Goal: Transaction & Acquisition: Book appointment/travel/reservation

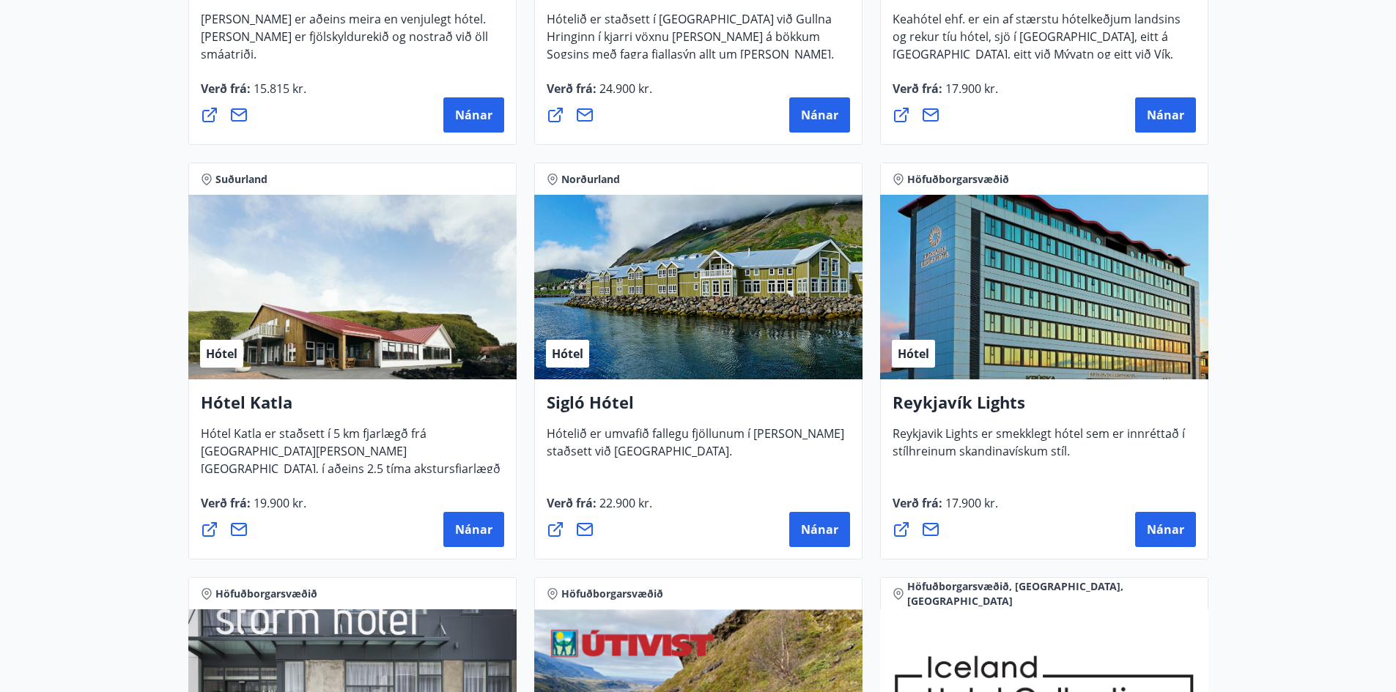
scroll to position [952, 0]
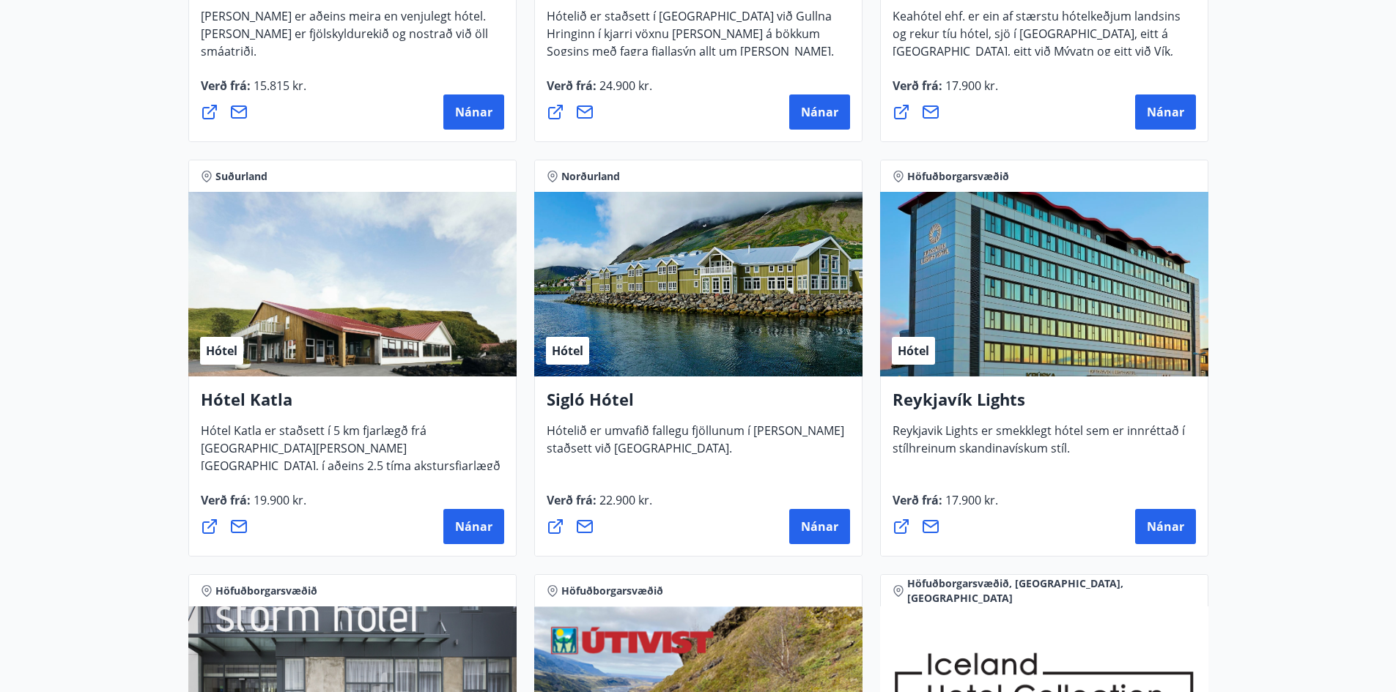
click at [1017, 447] on span "Reykjavik Lights er smekklegt hótel sem er innréttað í stílhreinum skandinavísk…" at bounding box center [1038, 445] width 292 height 45
click at [1162, 530] on span "Nánar" at bounding box center [1165, 527] width 37 height 16
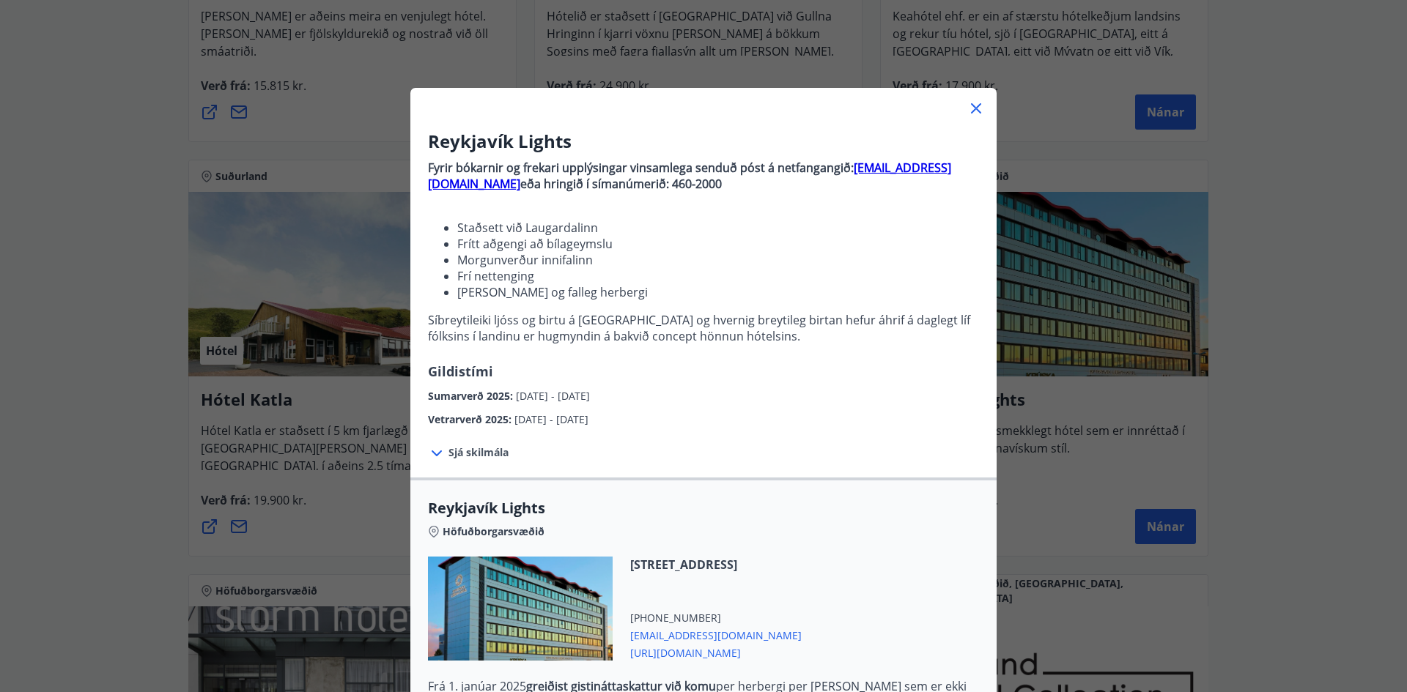
click at [432, 451] on icon at bounding box center [437, 454] width 18 height 18
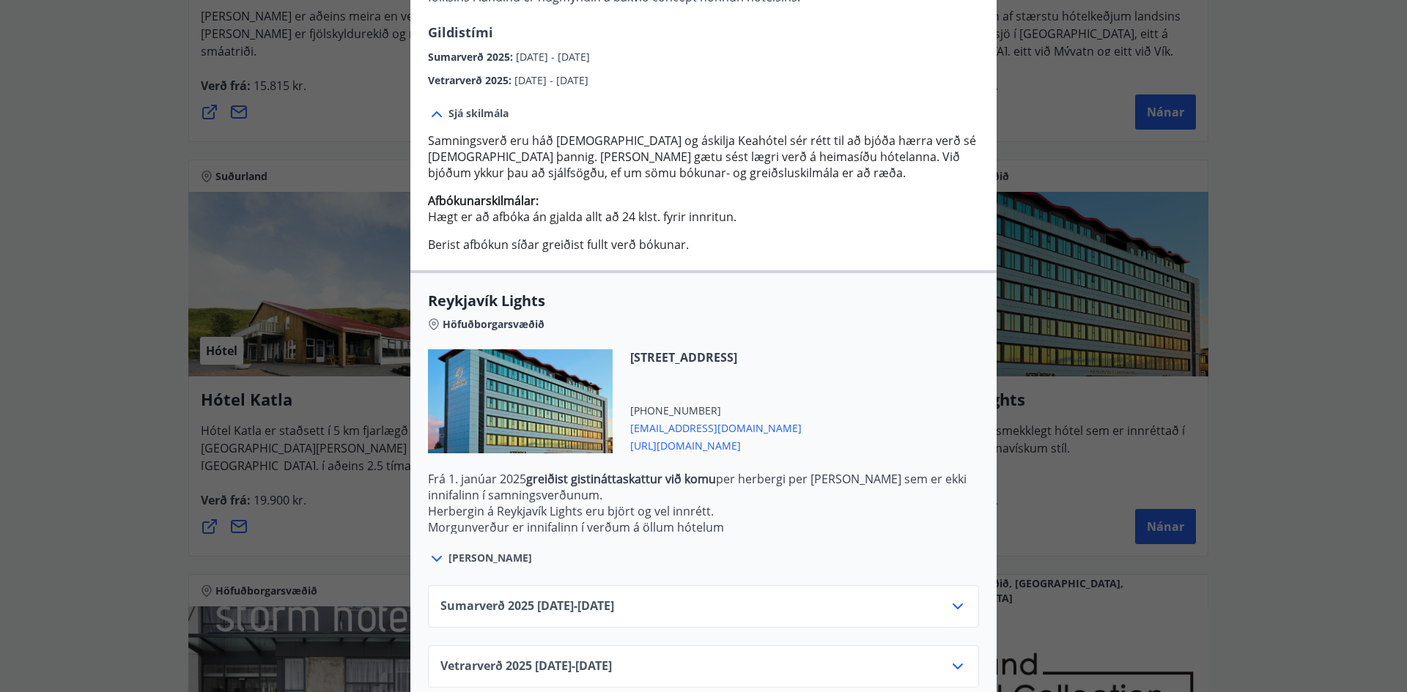
scroll to position [363, 0]
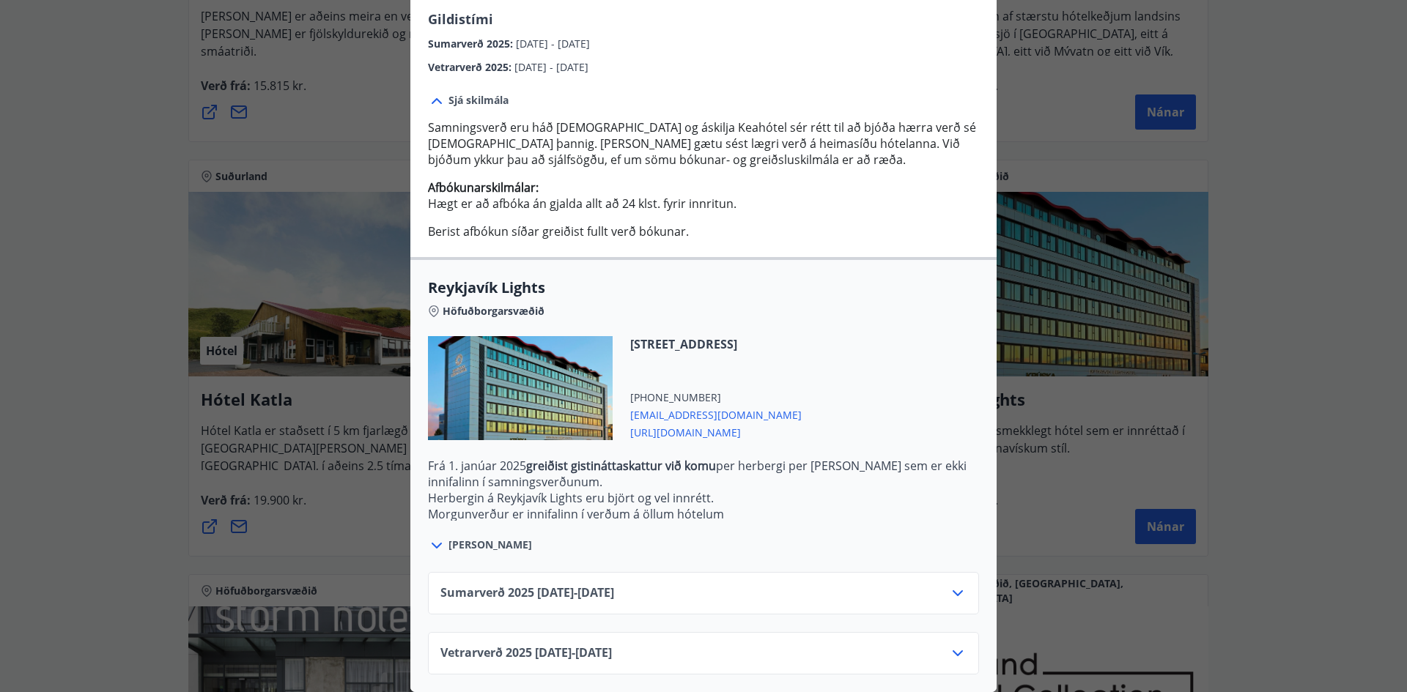
click at [949, 585] on icon at bounding box center [958, 594] width 18 height 18
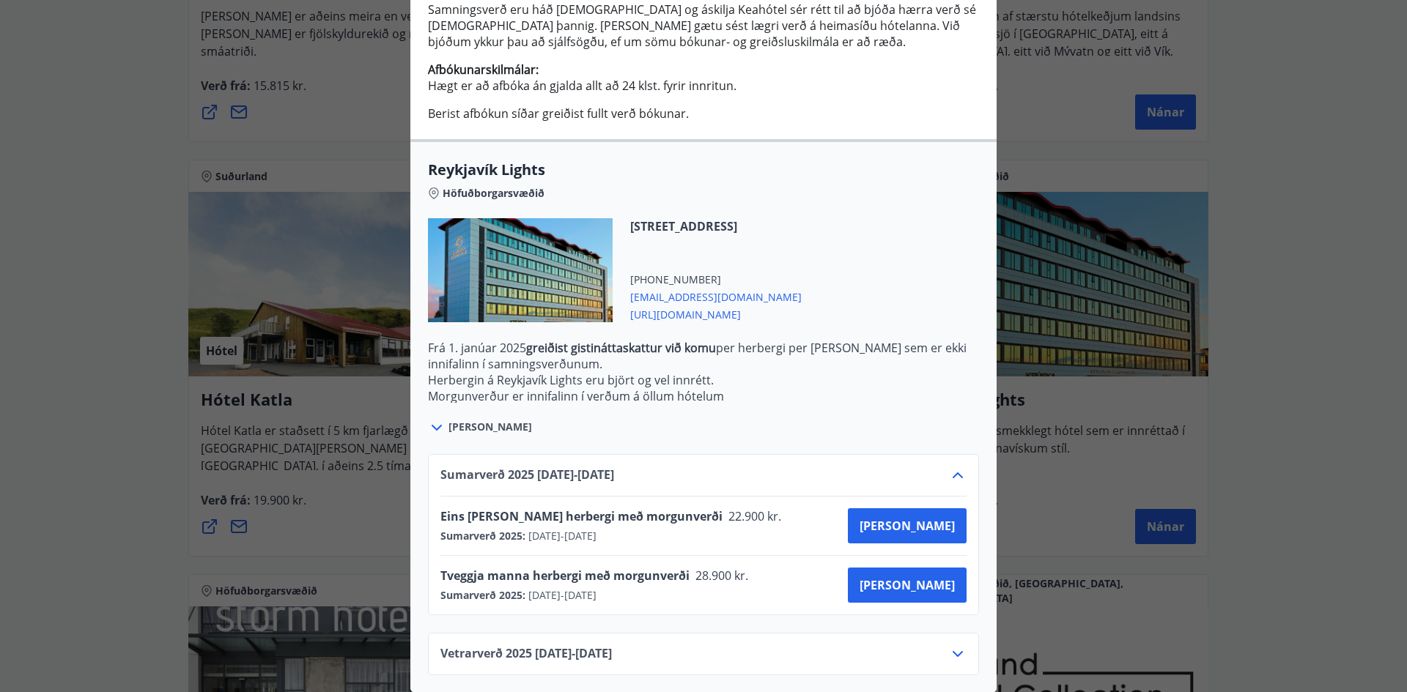
scroll to position [482, 0]
click at [954, 651] on icon at bounding box center [957, 654] width 10 height 6
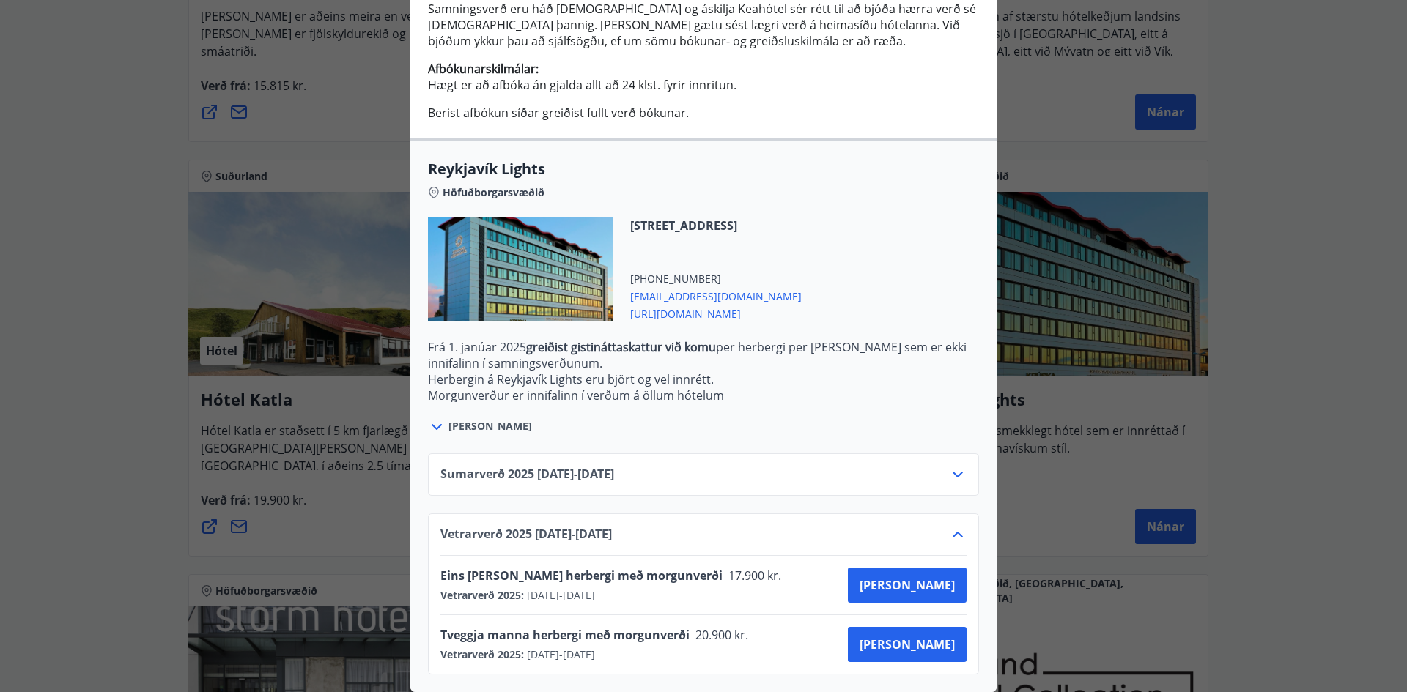
click at [952, 526] on icon at bounding box center [958, 535] width 18 height 18
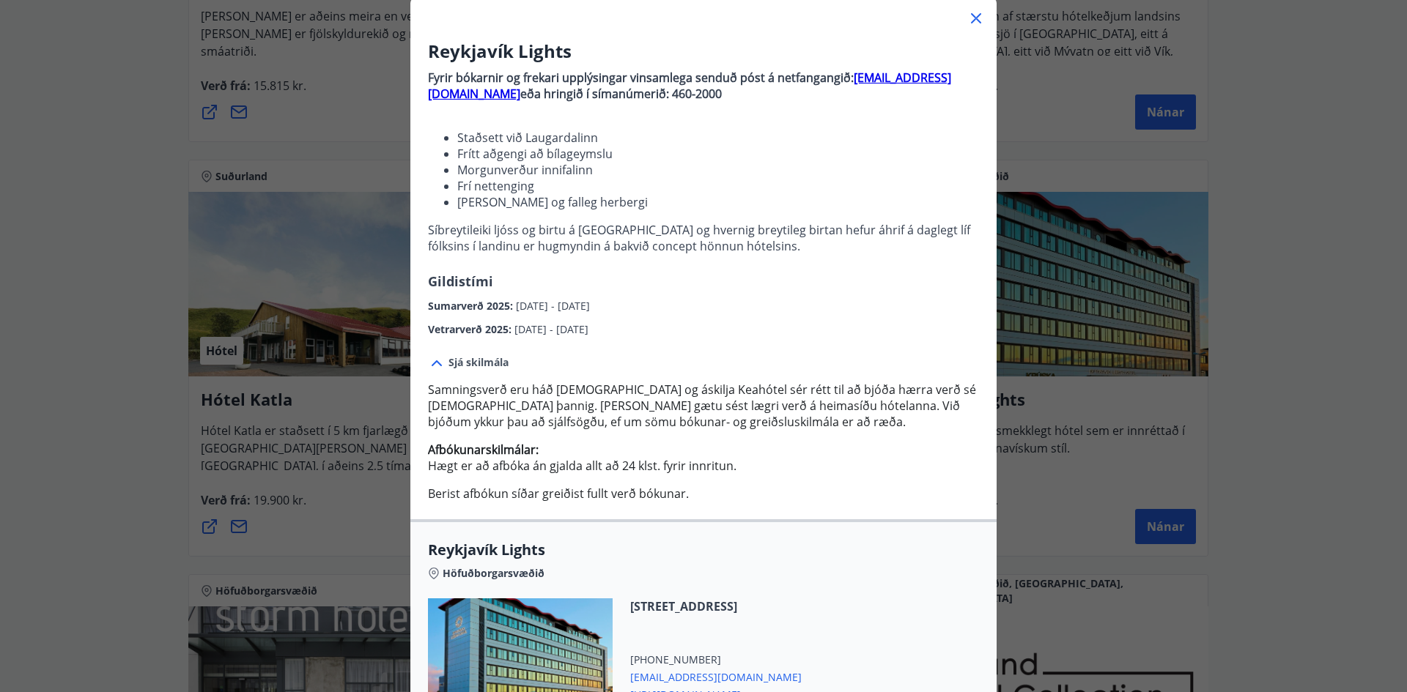
scroll to position [0, 0]
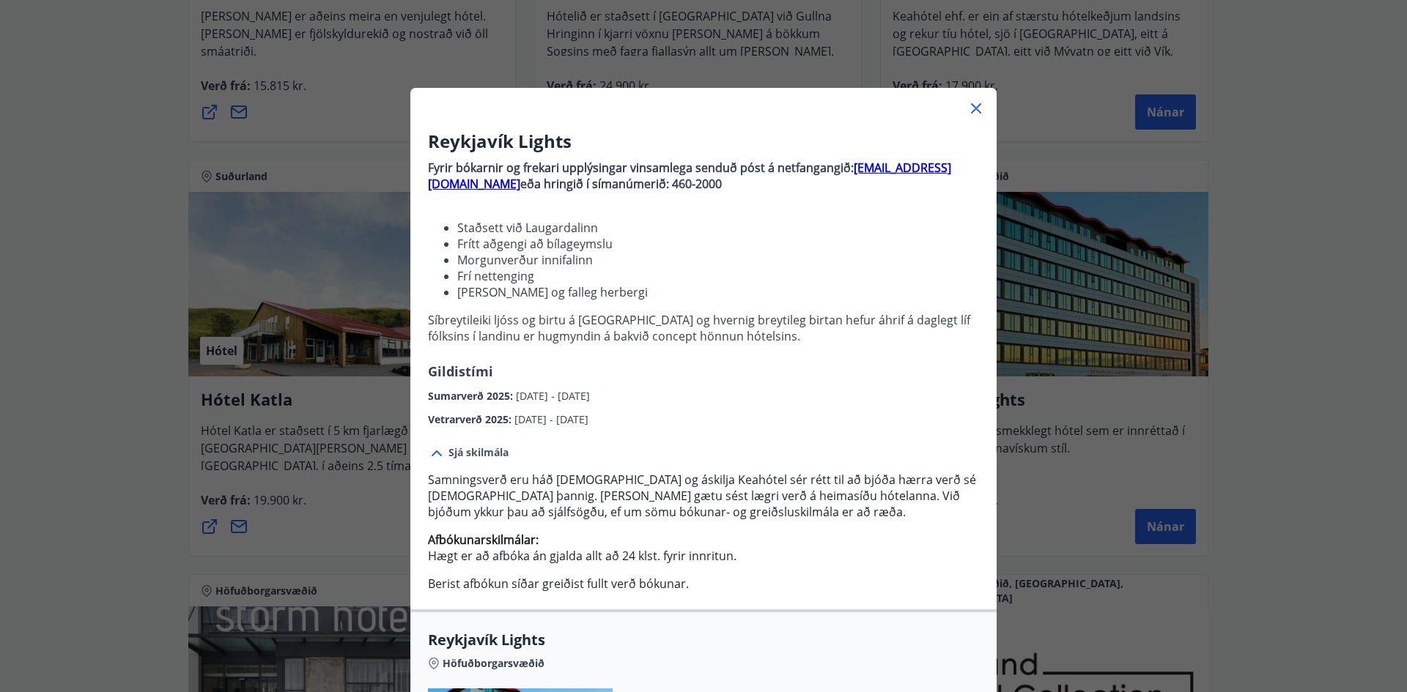
click at [971, 103] on icon at bounding box center [976, 109] width 18 height 18
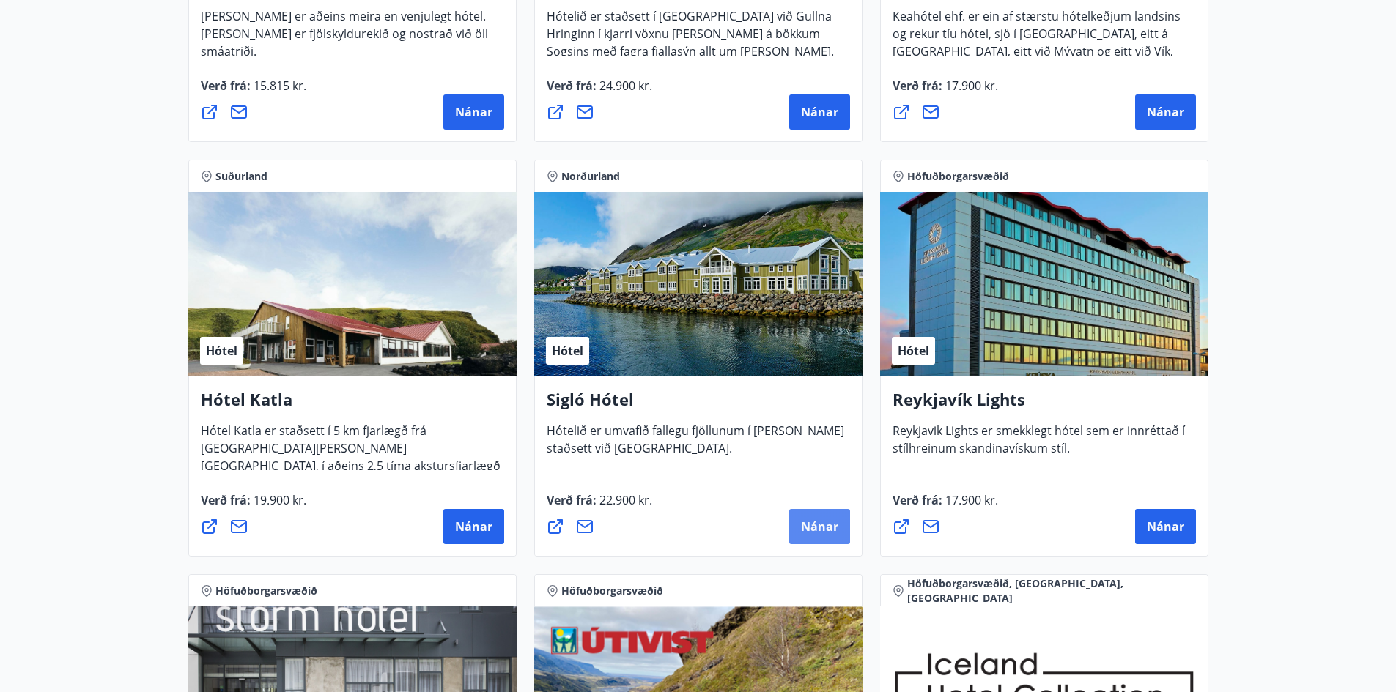
click at [829, 518] on button "Nánar" at bounding box center [819, 526] width 61 height 35
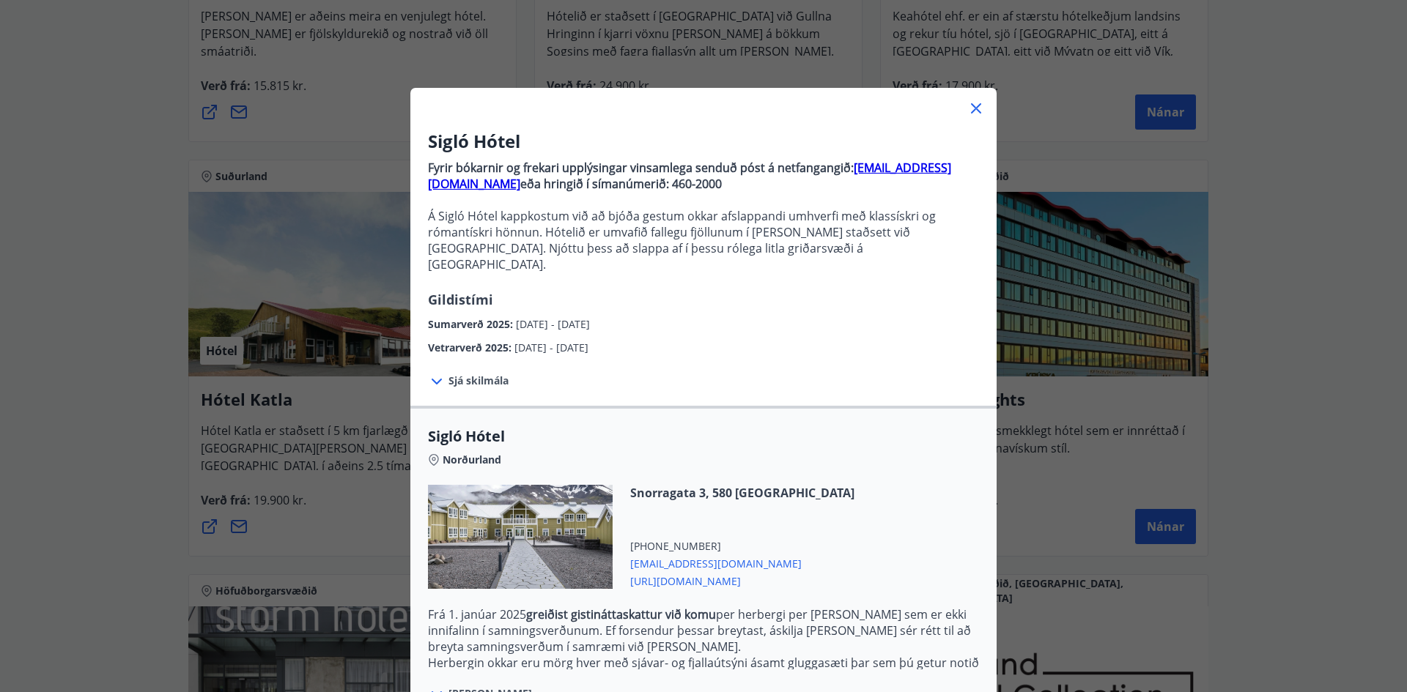
click at [448, 374] on span "Sjá skilmála" at bounding box center [478, 381] width 60 height 15
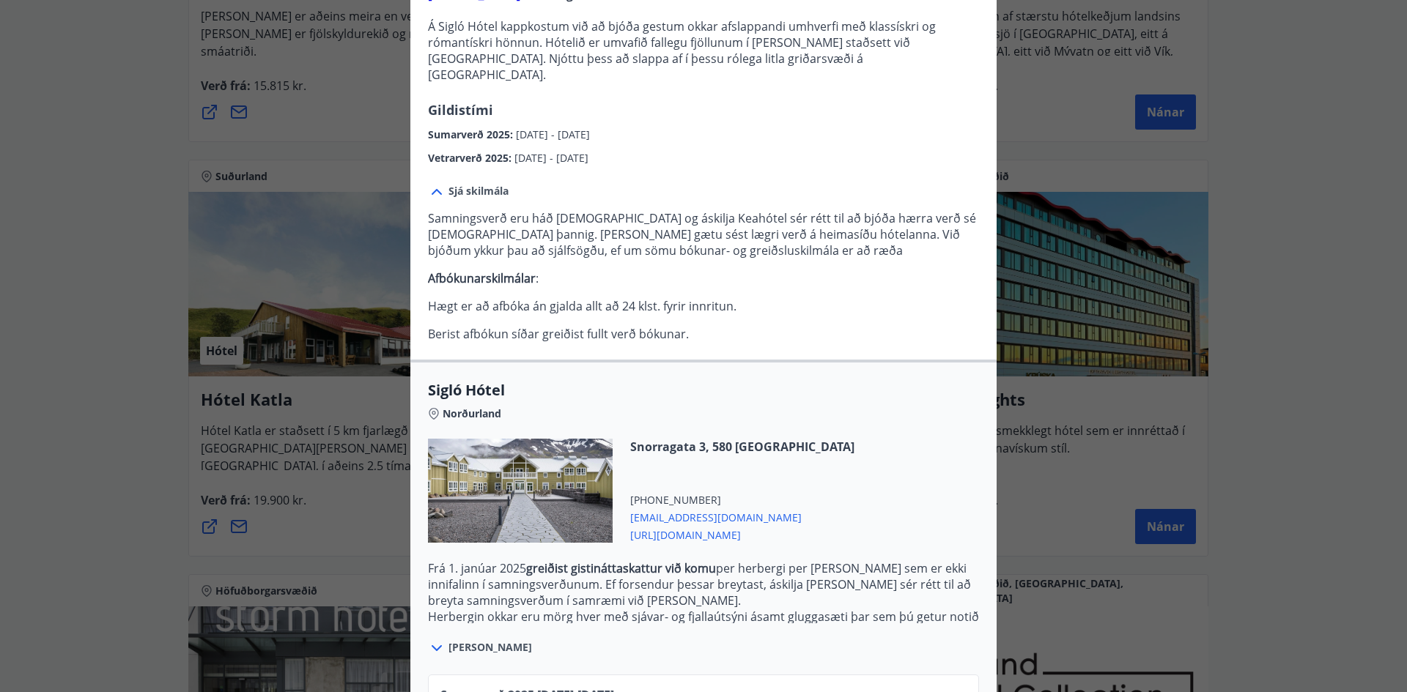
scroll to position [287, 0]
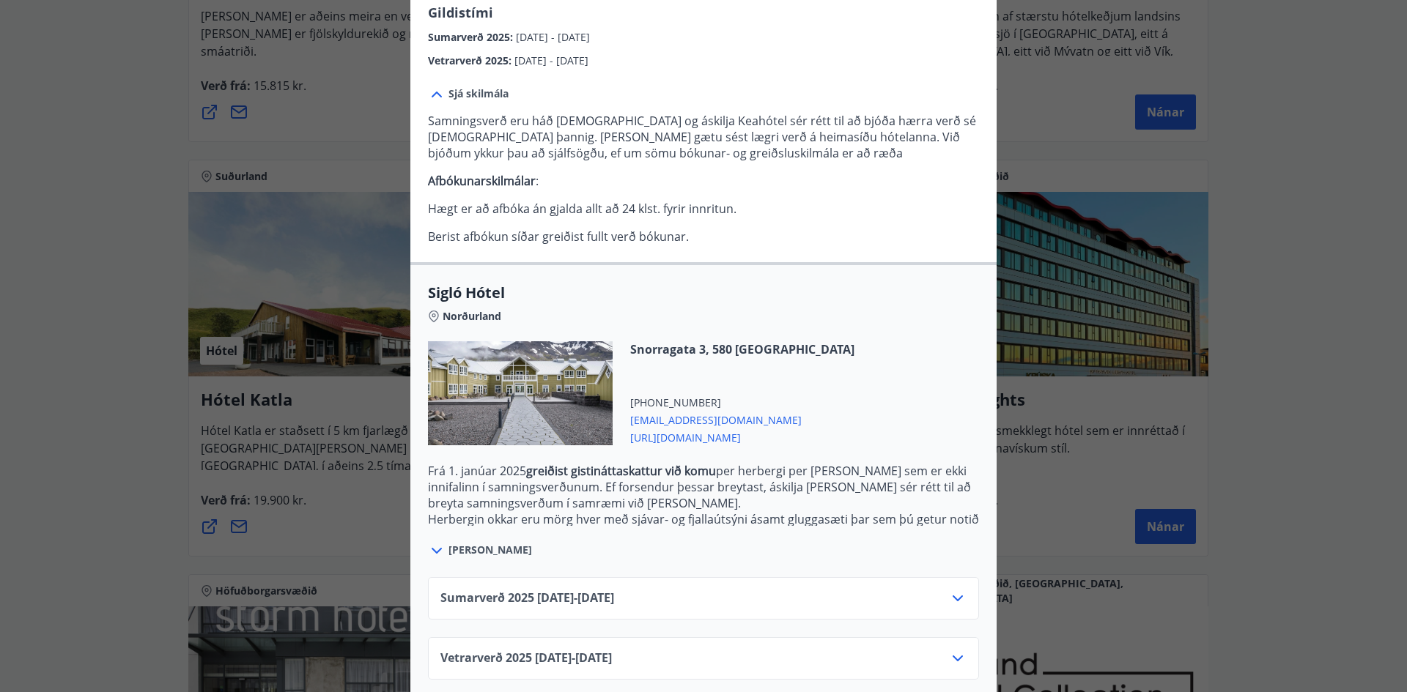
click at [938, 590] on div "Sumarverð [PHONE_NUMBER][DATE] - [DATE]" at bounding box center [703, 604] width 526 height 29
click at [949, 590] on icon at bounding box center [958, 599] width 18 height 18
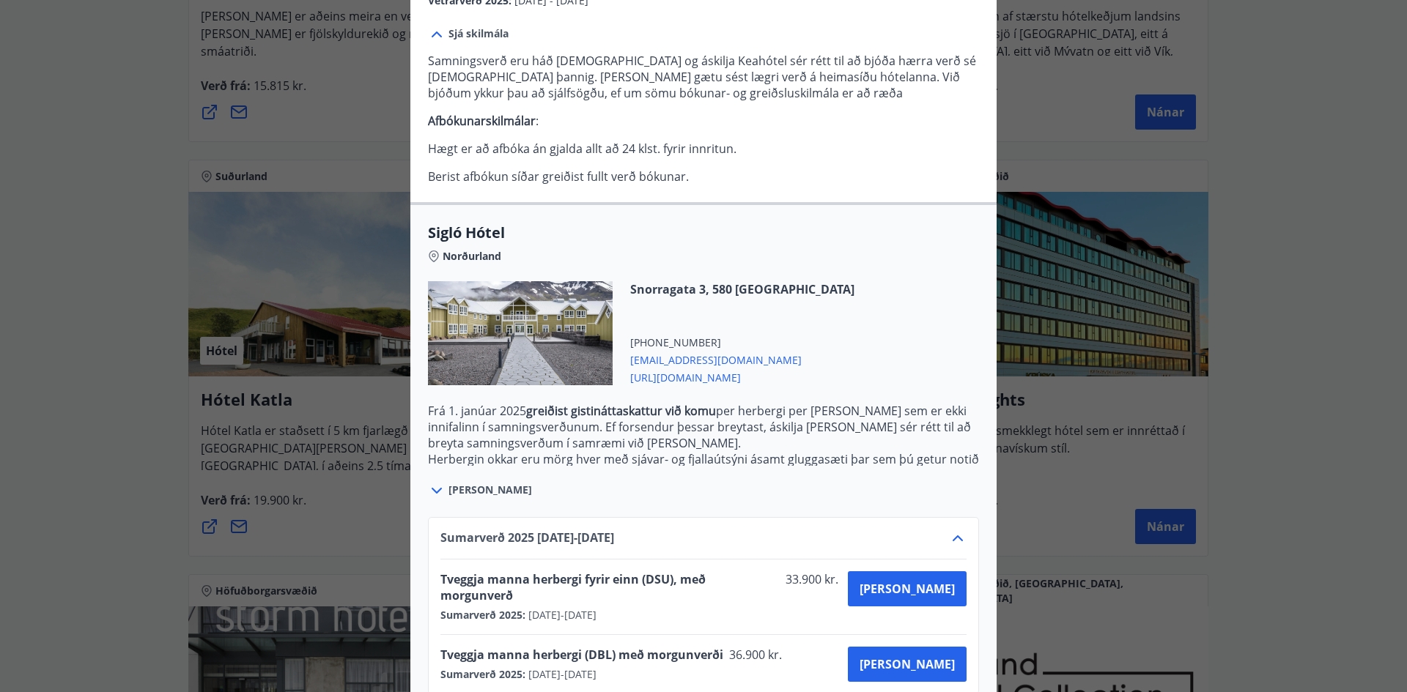
scroll to position [406, 0]
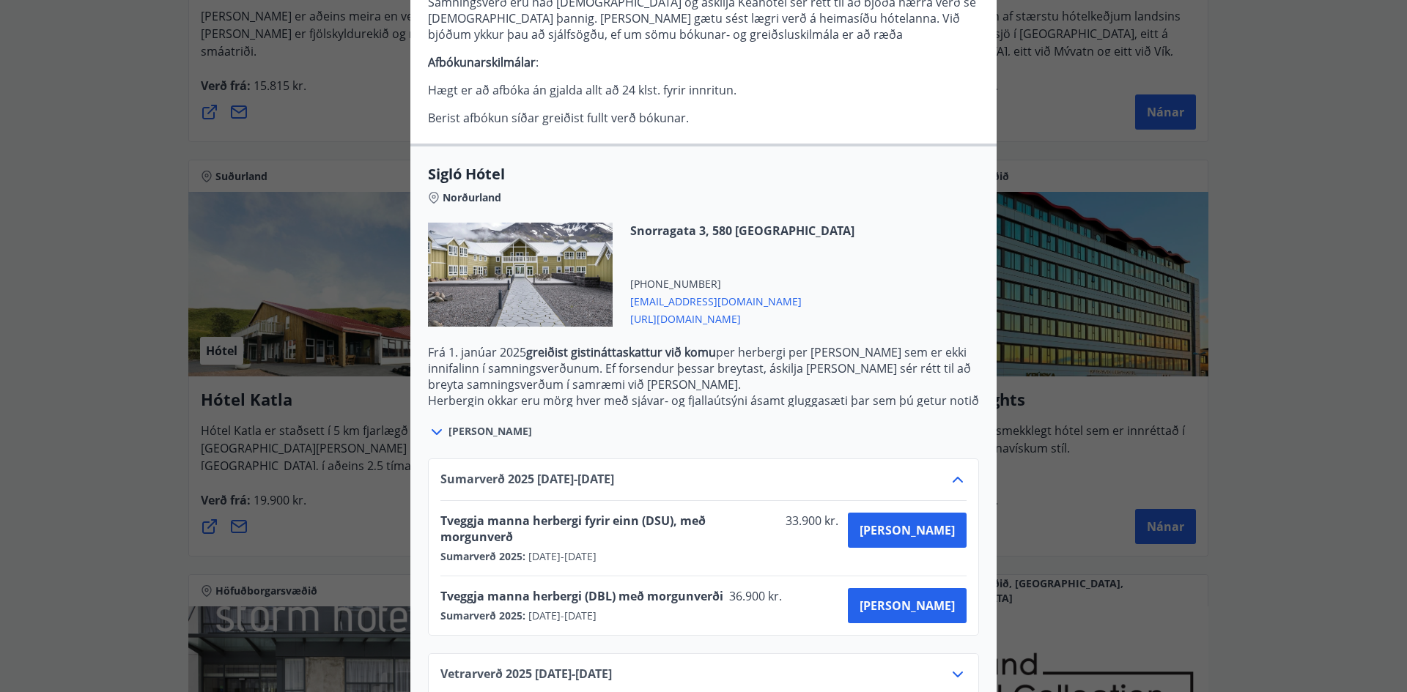
click at [953, 471] on icon at bounding box center [958, 480] width 18 height 18
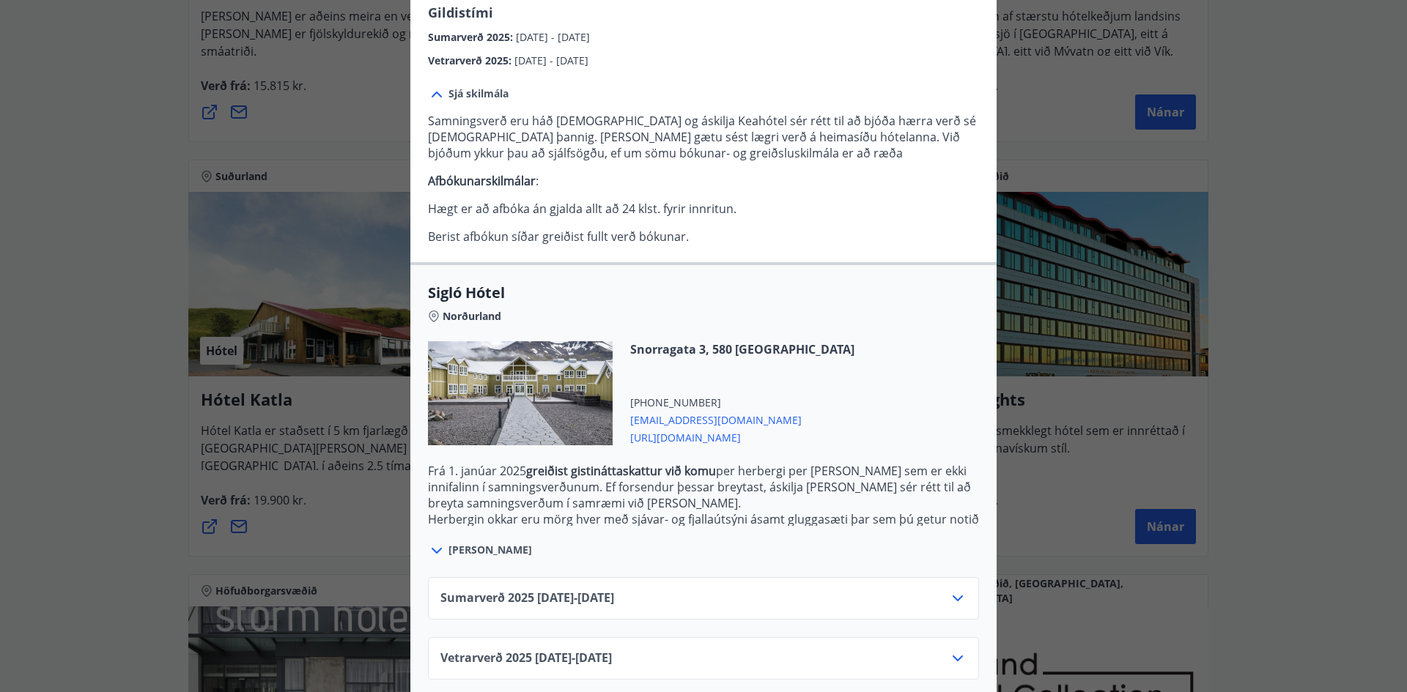
click at [952, 650] on icon at bounding box center [958, 659] width 18 height 18
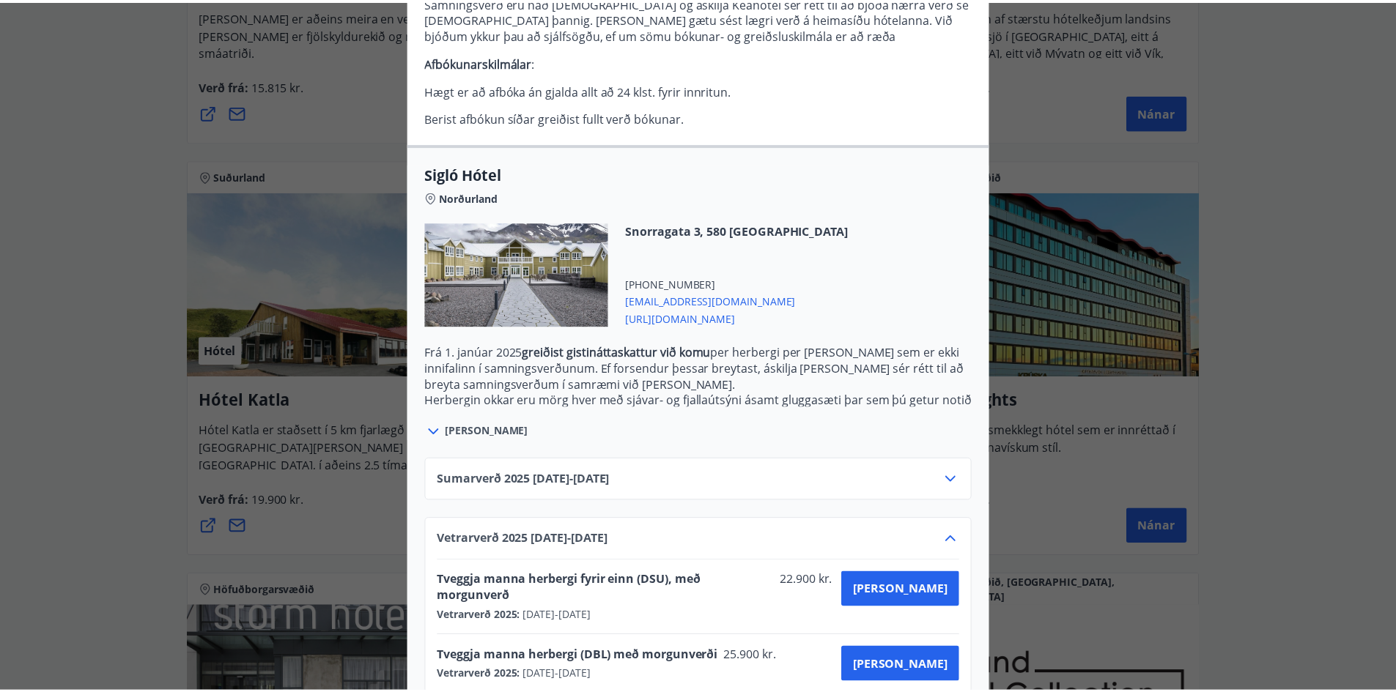
scroll to position [0, 0]
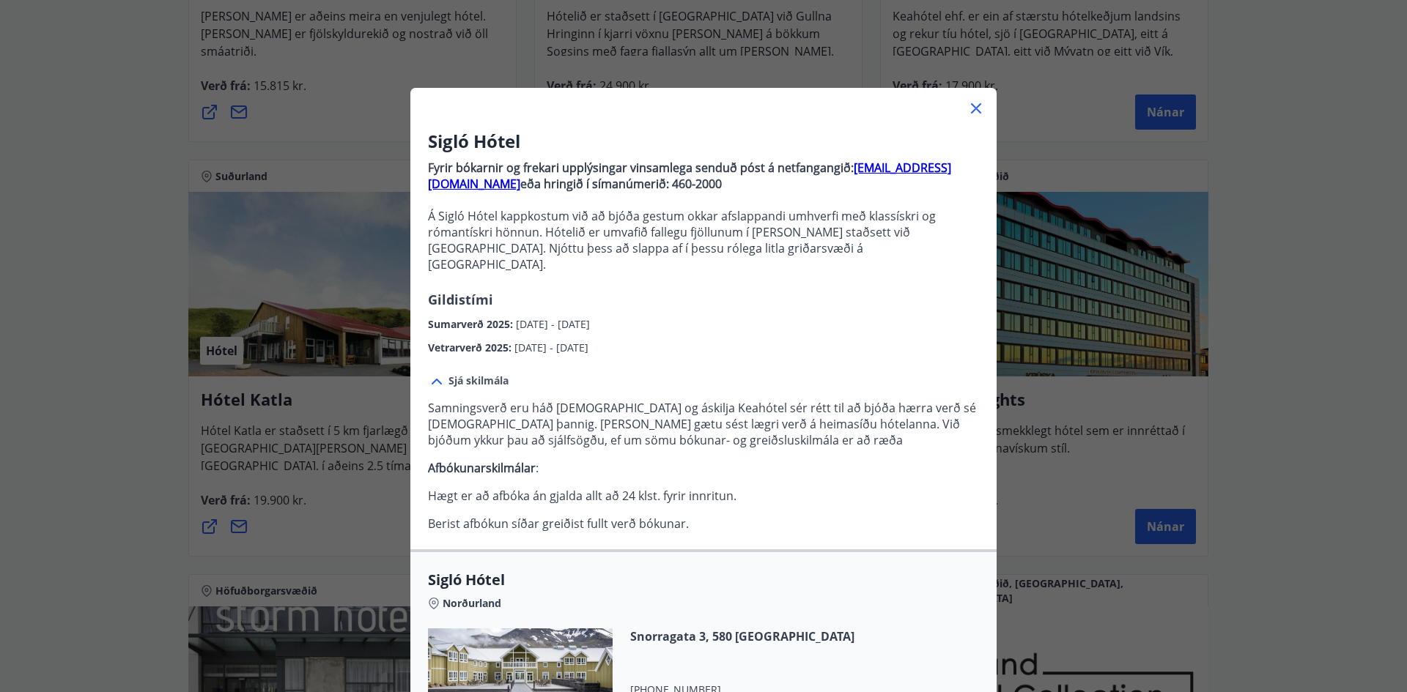
click at [972, 105] on icon at bounding box center [976, 109] width 18 height 18
